Goal: Task Accomplishment & Management: Complete application form

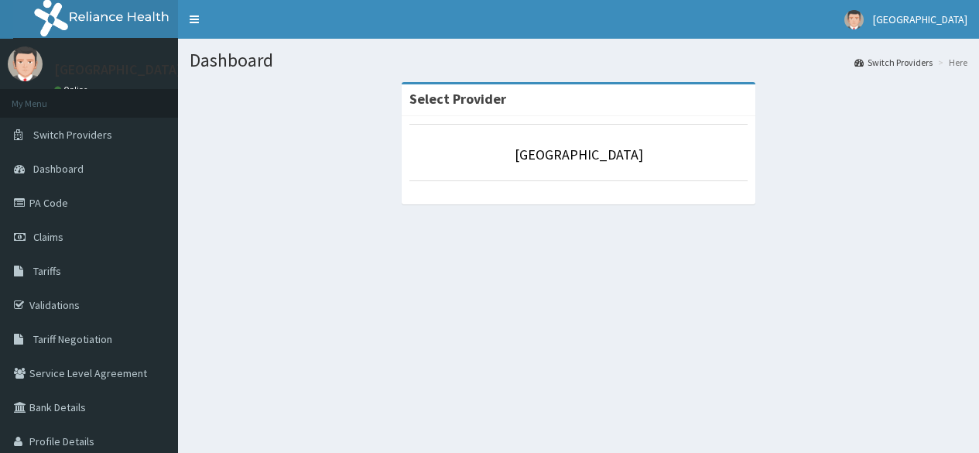
click at [74, 158] on link "Dashboard" at bounding box center [89, 169] width 178 height 34
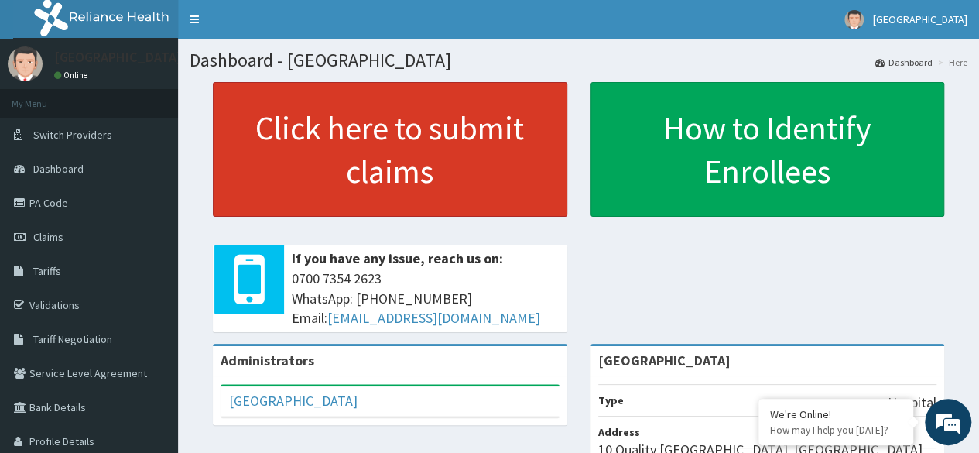
click at [345, 152] on link "Click here to submit claims" at bounding box center [390, 149] width 355 height 135
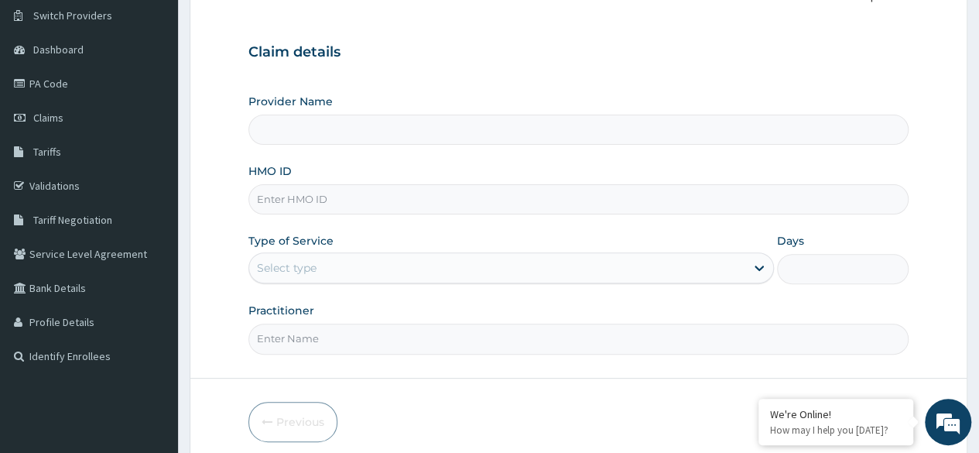
scroll to position [155, 0]
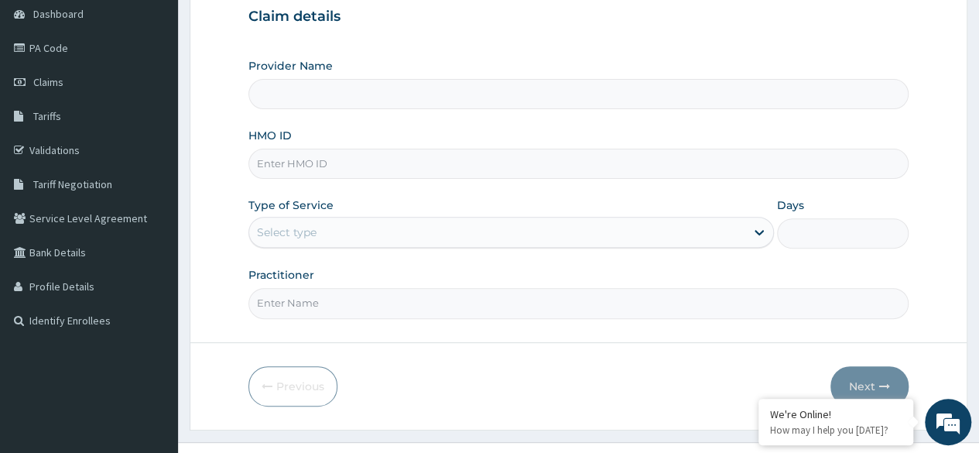
click at [396, 159] on input "HMO ID" at bounding box center [579, 164] width 660 height 30
type input "[GEOGRAPHIC_DATA]"
paste input "psc/10187/b"
type input "psc/10187/b"
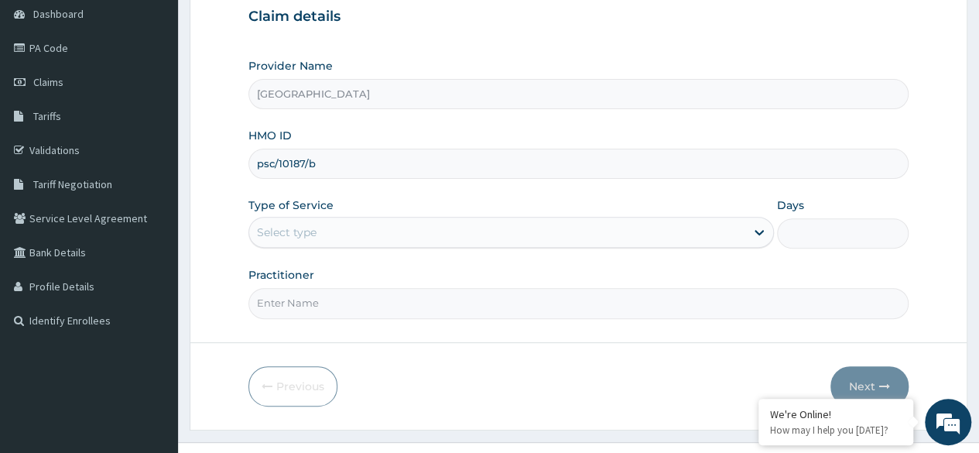
click at [224, 184] on form "Step 1 of 2 Claim details Provider Name Pinnacle Hospital HMO ID psc/10187/b Ty…" at bounding box center [579, 178] width 778 height 502
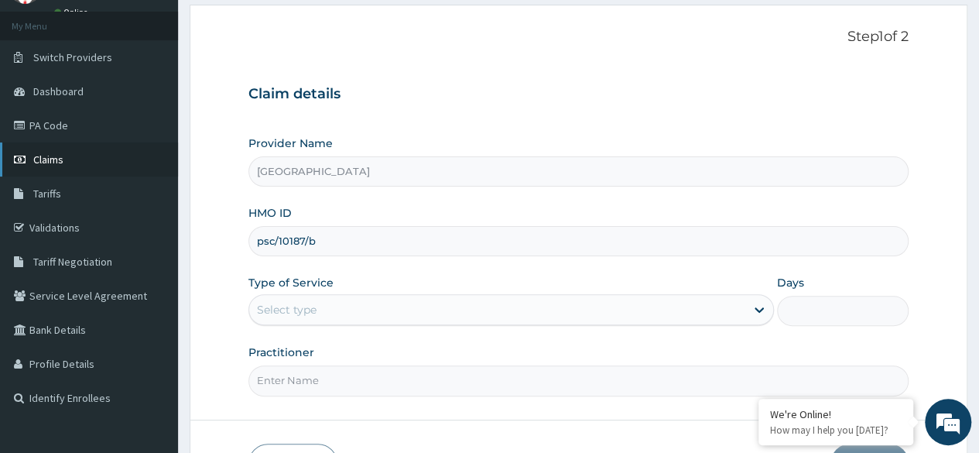
click at [104, 166] on link "Claims" at bounding box center [89, 159] width 178 height 34
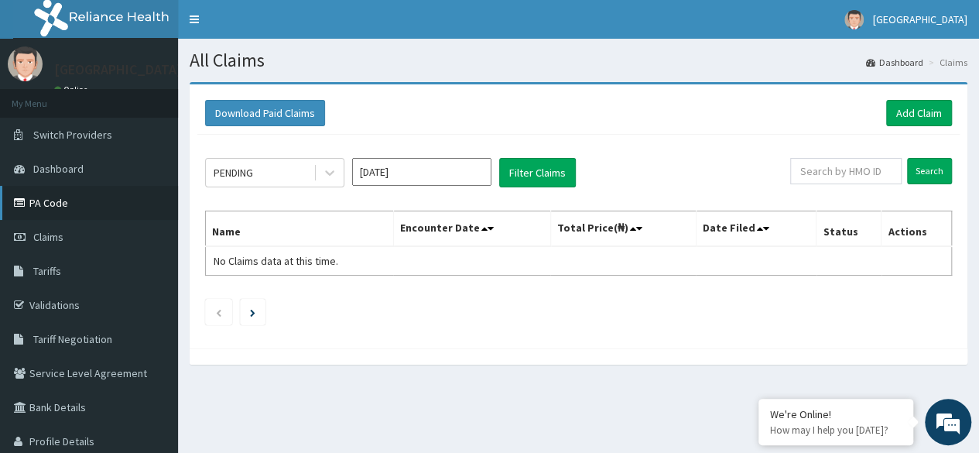
click at [68, 197] on link "PA Code" at bounding box center [89, 203] width 178 height 34
click at [78, 173] on span "Dashboard" at bounding box center [58, 169] width 50 height 14
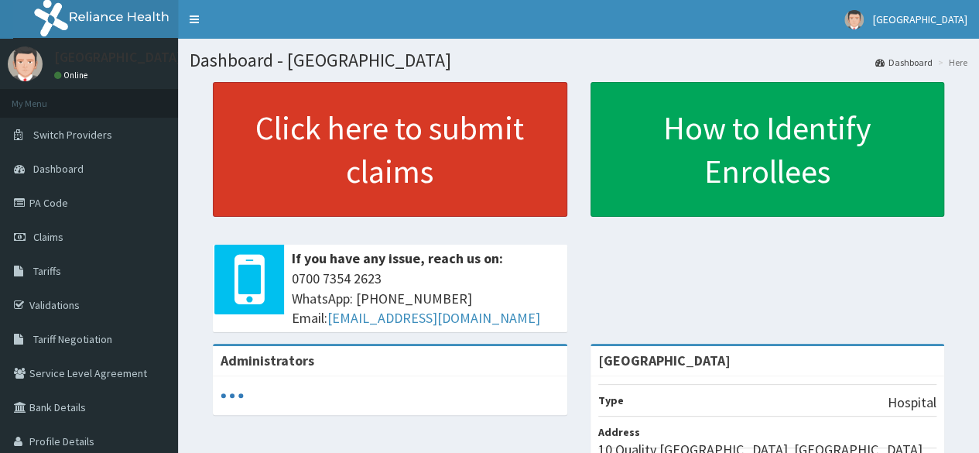
click at [454, 146] on link "Click here to submit claims" at bounding box center [390, 149] width 355 height 135
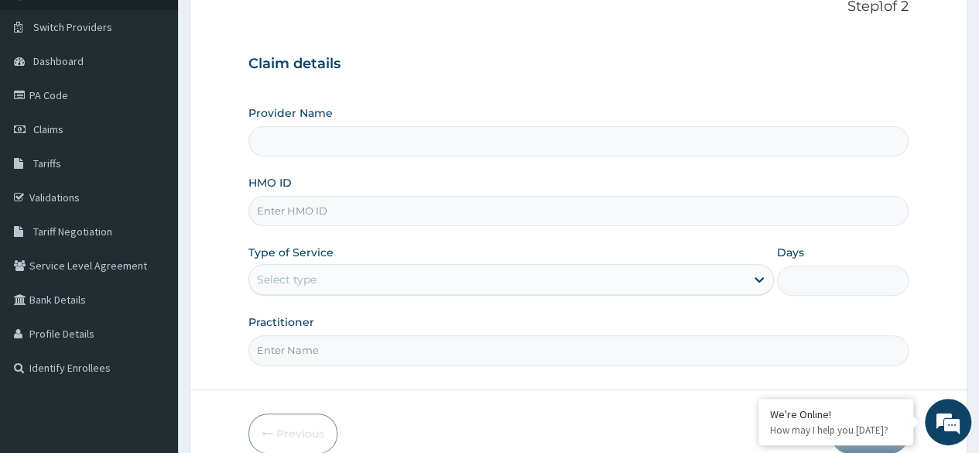
scroll to position [155, 0]
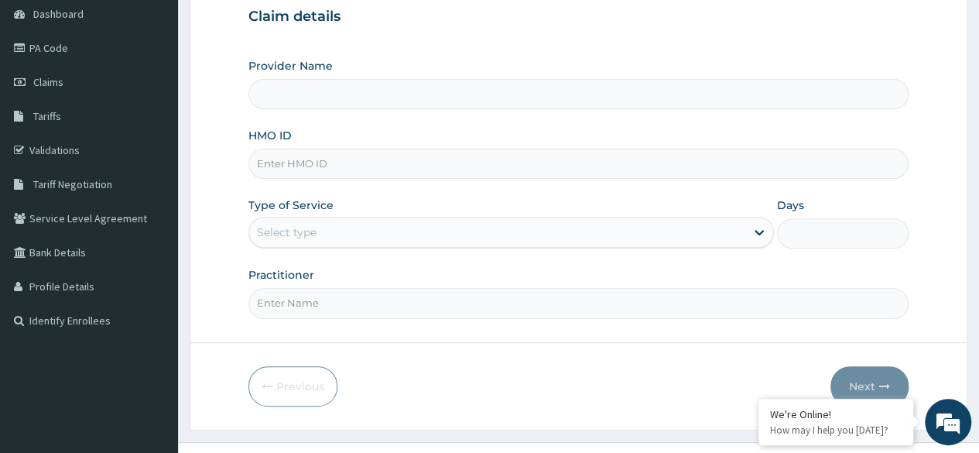
click at [359, 163] on input "HMO ID" at bounding box center [579, 164] width 660 height 30
type input "[GEOGRAPHIC_DATA]"
paste input "psc/10187/b"
type input "psc/10187/b"
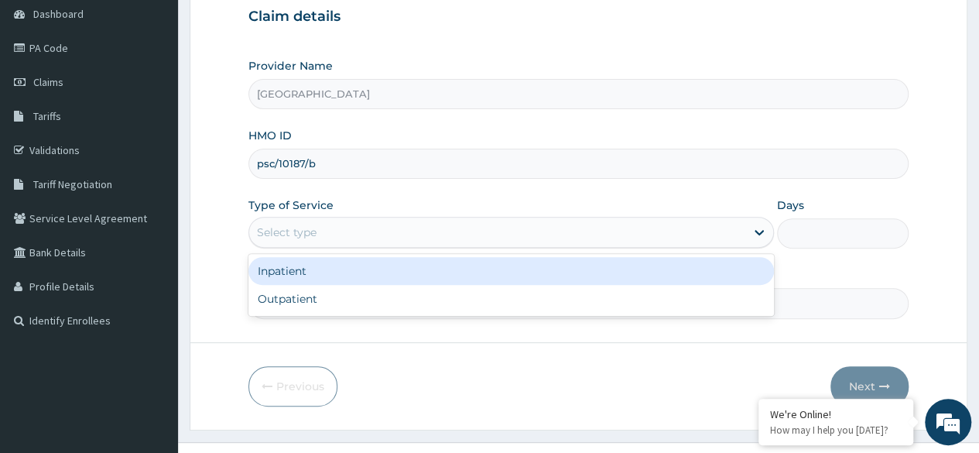
click at [363, 218] on div "Select type" at bounding box center [512, 232] width 526 height 31
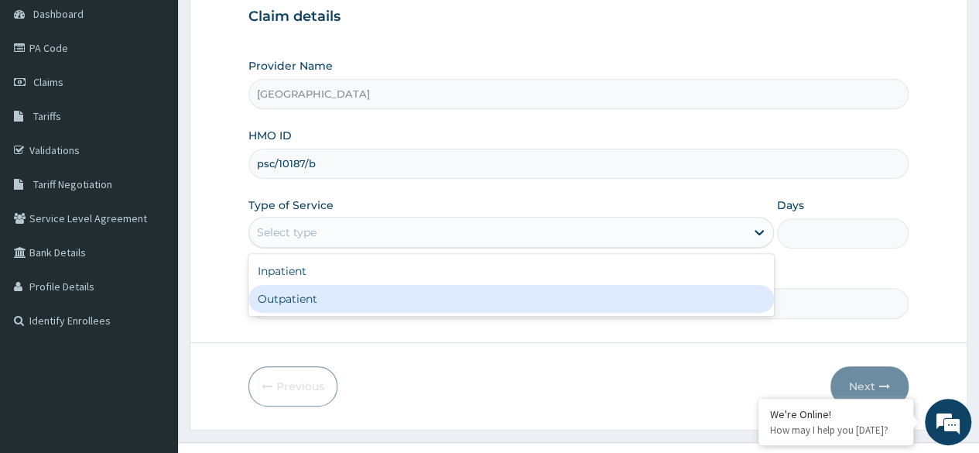
click at [318, 290] on div "Outpatient" at bounding box center [512, 299] width 526 height 28
type input "1"
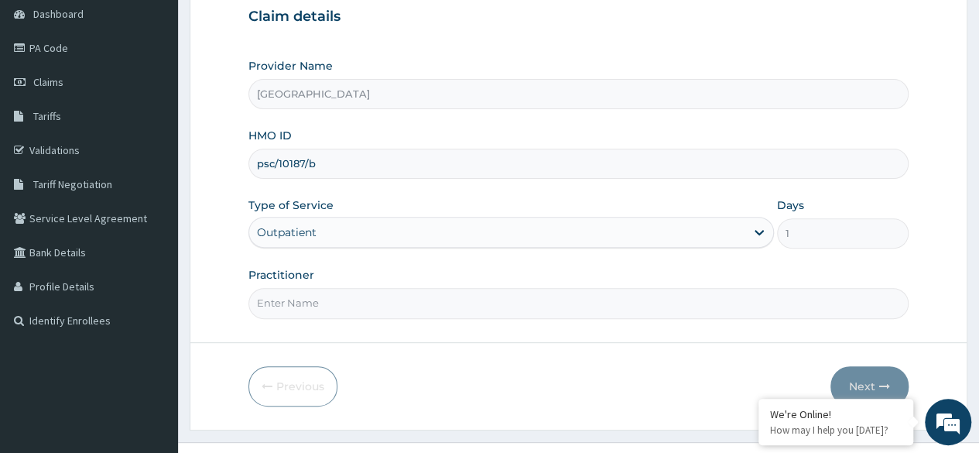
click at [491, 307] on input "Practitioner" at bounding box center [579, 303] width 660 height 30
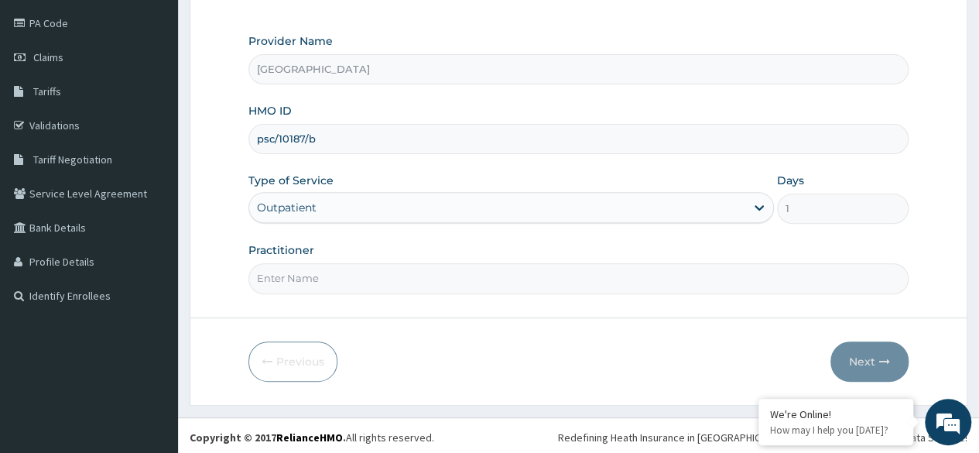
scroll to position [0, 0]
click at [539, 283] on input "Practitioner" at bounding box center [579, 278] width 660 height 30
type input "dr"
click at [873, 352] on button "Next" at bounding box center [870, 361] width 78 height 40
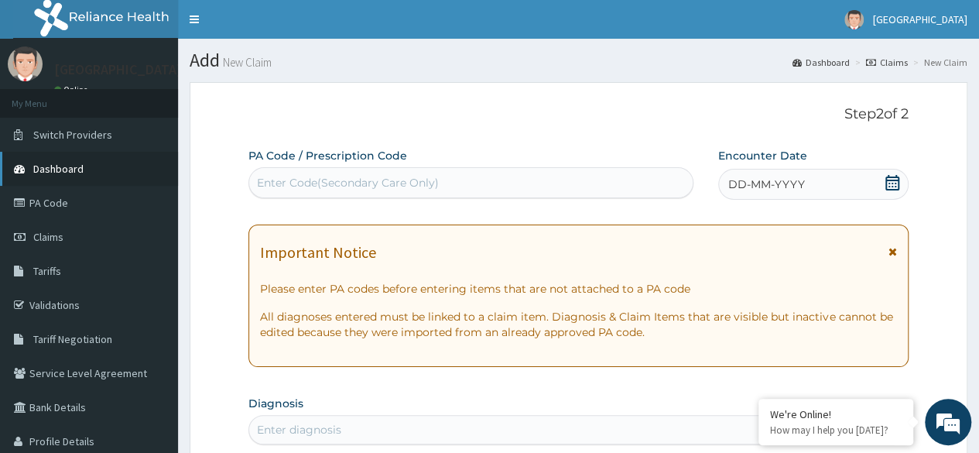
click at [48, 174] on span "Dashboard" at bounding box center [58, 169] width 50 height 14
